Goal: Information Seeking & Learning: Check status

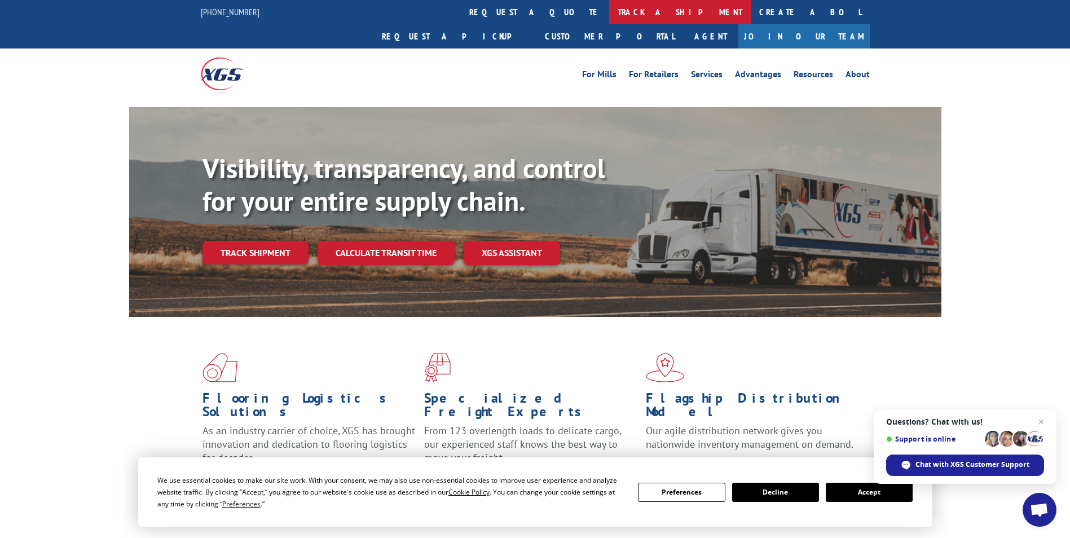
click at [609, 12] on link "track a shipment" at bounding box center [680, 12] width 142 height 24
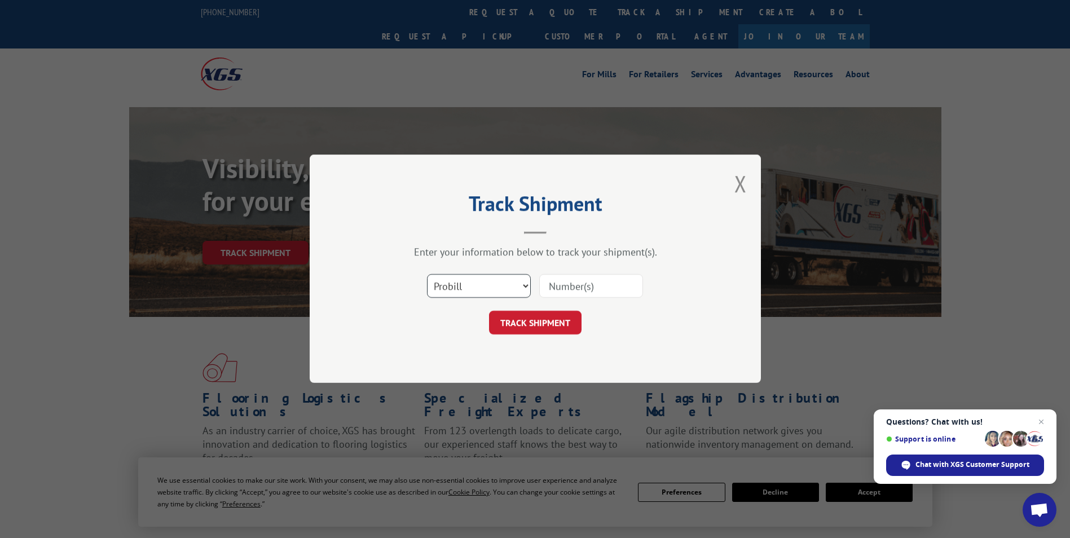
click at [466, 284] on select "Select category... Probill BOL PO" at bounding box center [479, 287] width 104 height 24
select select "bol"
click at [427, 275] on select "Select category... Probill BOL PO" at bounding box center [479, 287] width 104 height 24
click at [591, 287] on input at bounding box center [591, 287] width 104 height 24
paste input "5235679"
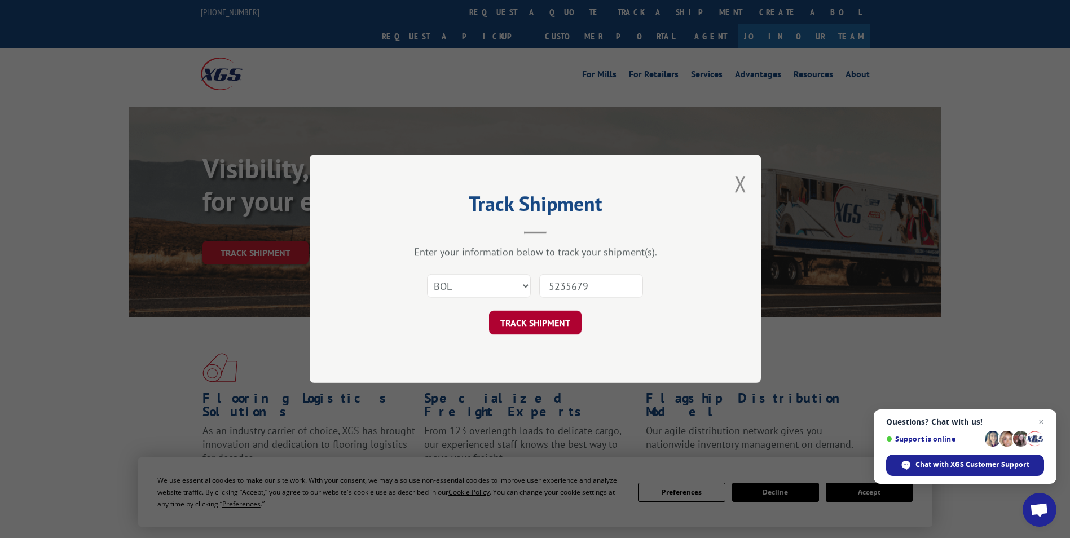
type input "5235679"
click at [532, 330] on button "TRACK SHIPMENT" at bounding box center [535, 323] width 93 height 24
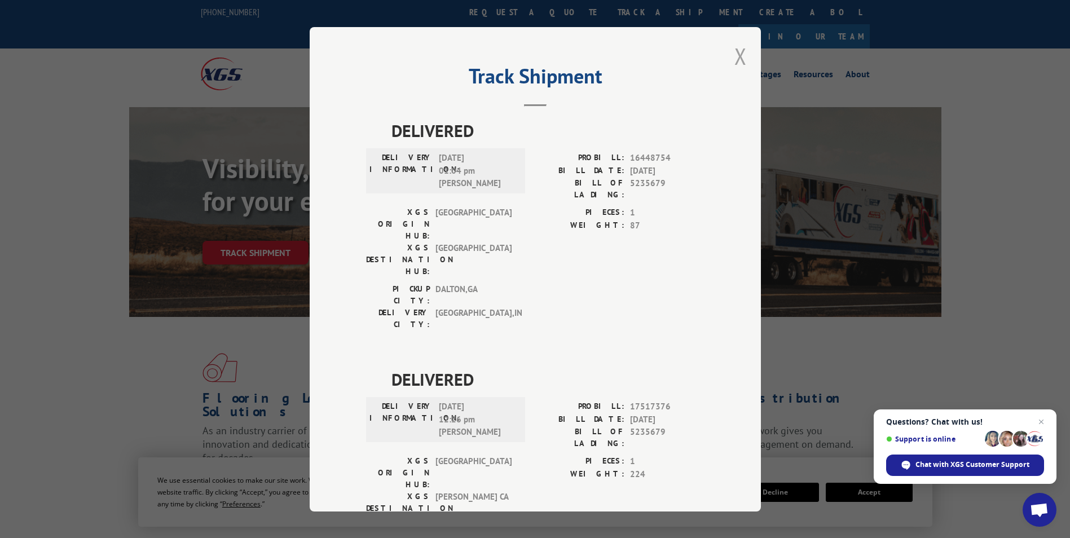
click at [742, 63] on button "Close modal" at bounding box center [741, 56] width 12 height 30
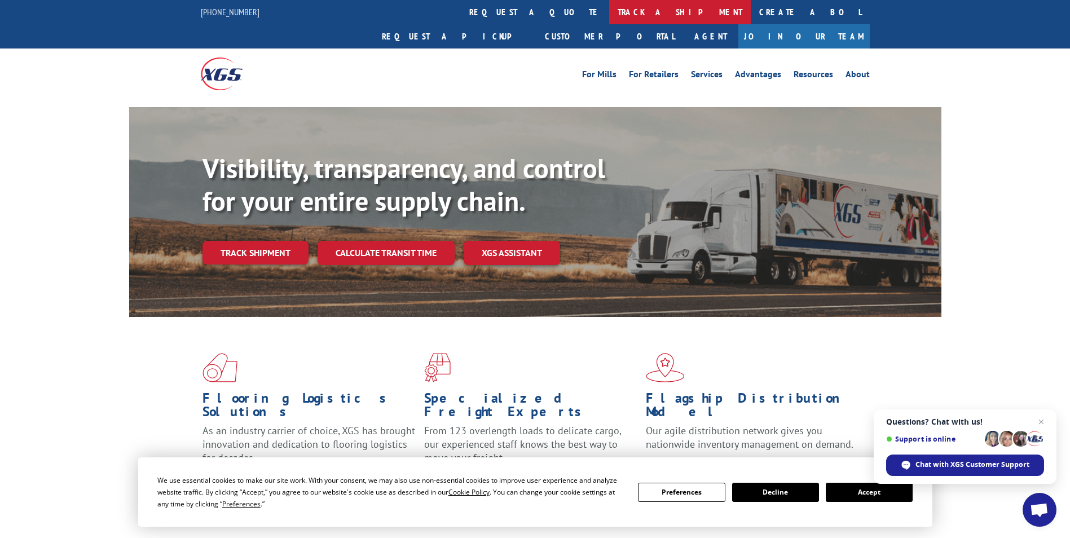
click at [609, 11] on link "track a shipment" at bounding box center [680, 12] width 142 height 24
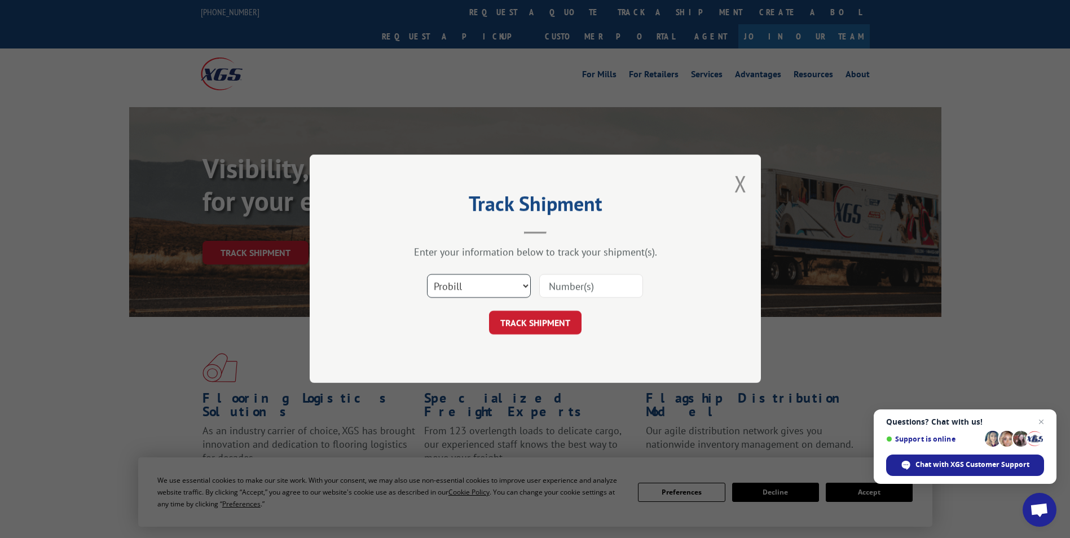
click at [493, 293] on select "Select category... Probill BOL PO" at bounding box center [479, 287] width 104 height 24
select select "bol"
click at [427, 275] on select "Select category... Probill BOL PO" at bounding box center [479, 287] width 104 height 24
click at [584, 281] on input at bounding box center [591, 287] width 104 height 24
paste input "5254268"
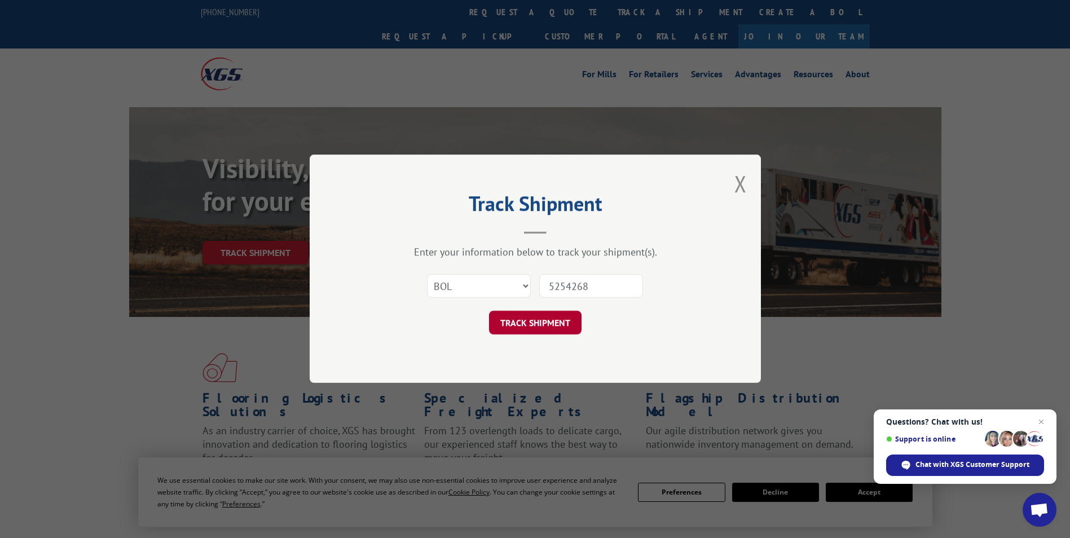
type input "5254268"
click at [534, 311] on button "TRACK SHIPMENT" at bounding box center [535, 323] width 93 height 24
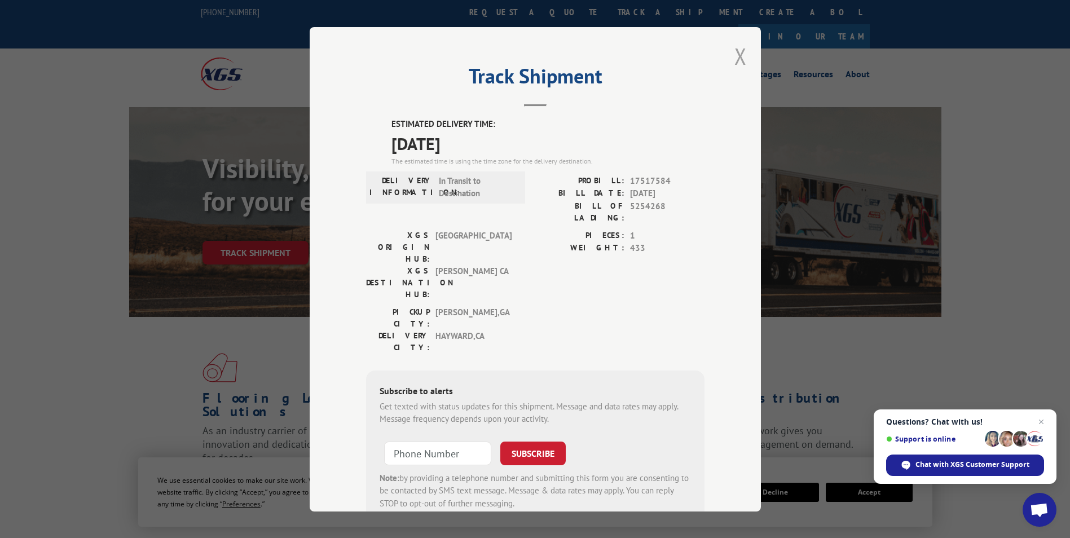
click at [739, 59] on button "Close modal" at bounding box center [741, 56] width 12 height 30
